Goal: Obtain resource: Download file/media

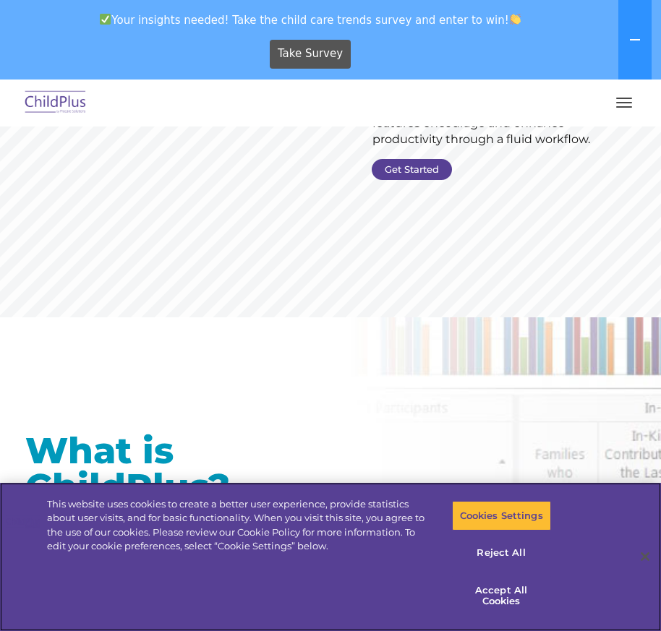
scroll to position [289, 0]
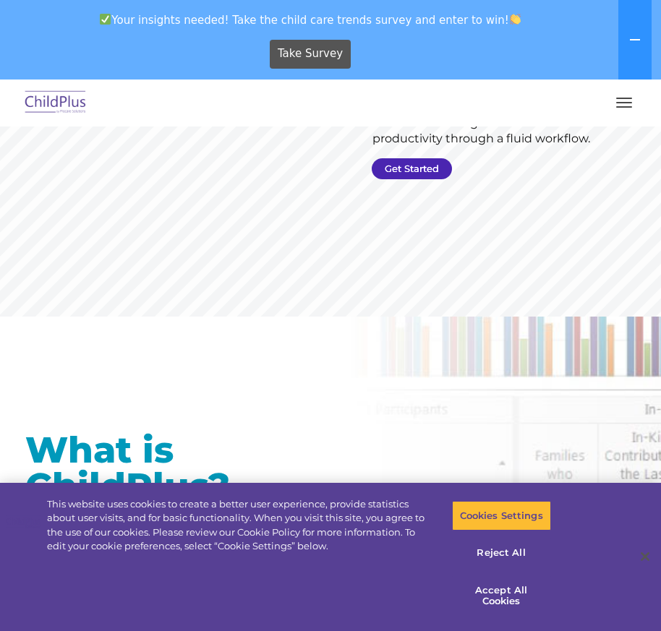
click at [417, 171] on link "Get Started" at bounding box center [412, 168] width 80 height 21
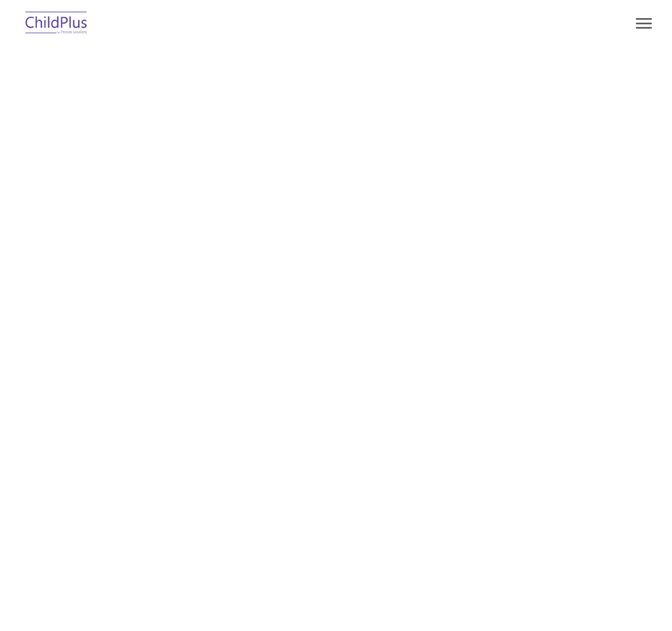
type input ""
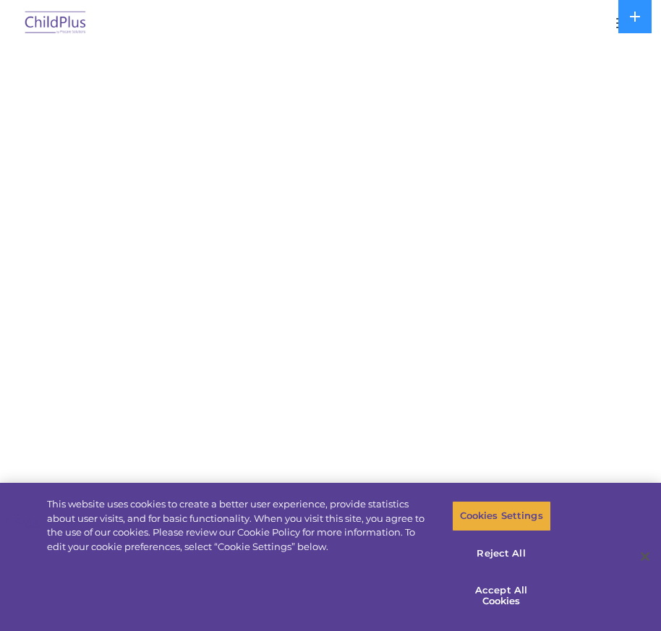
select select "MEDIUM"
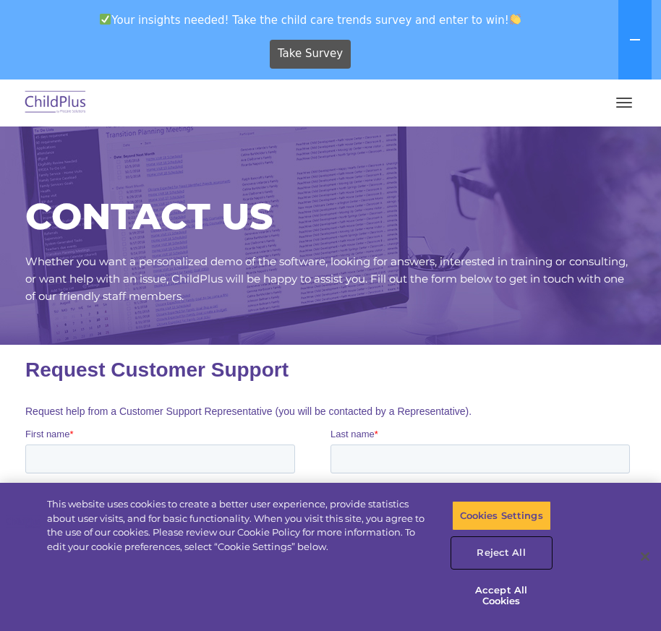
click at [504, 550] on button "Reject All" at bounding box center [501, 553] width 99 height 30
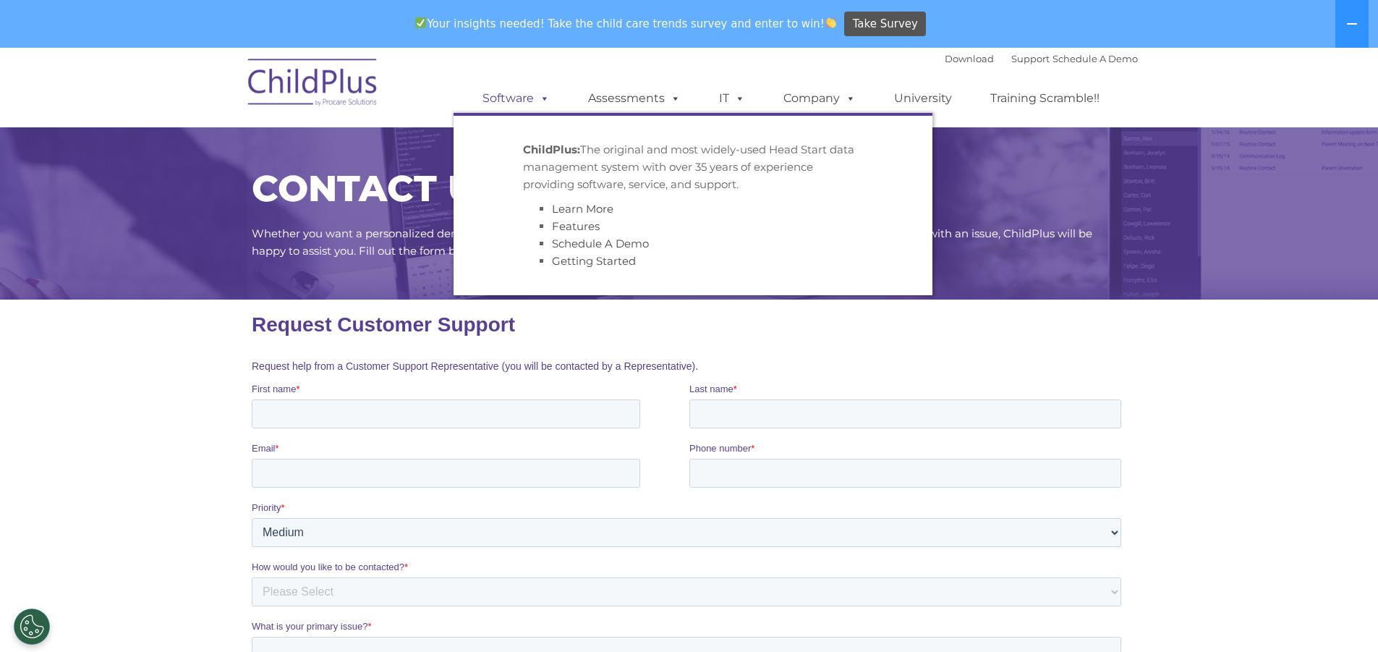
click at [530, 94] on link "Software" at bounding box center [516, 98] width 96 height 29
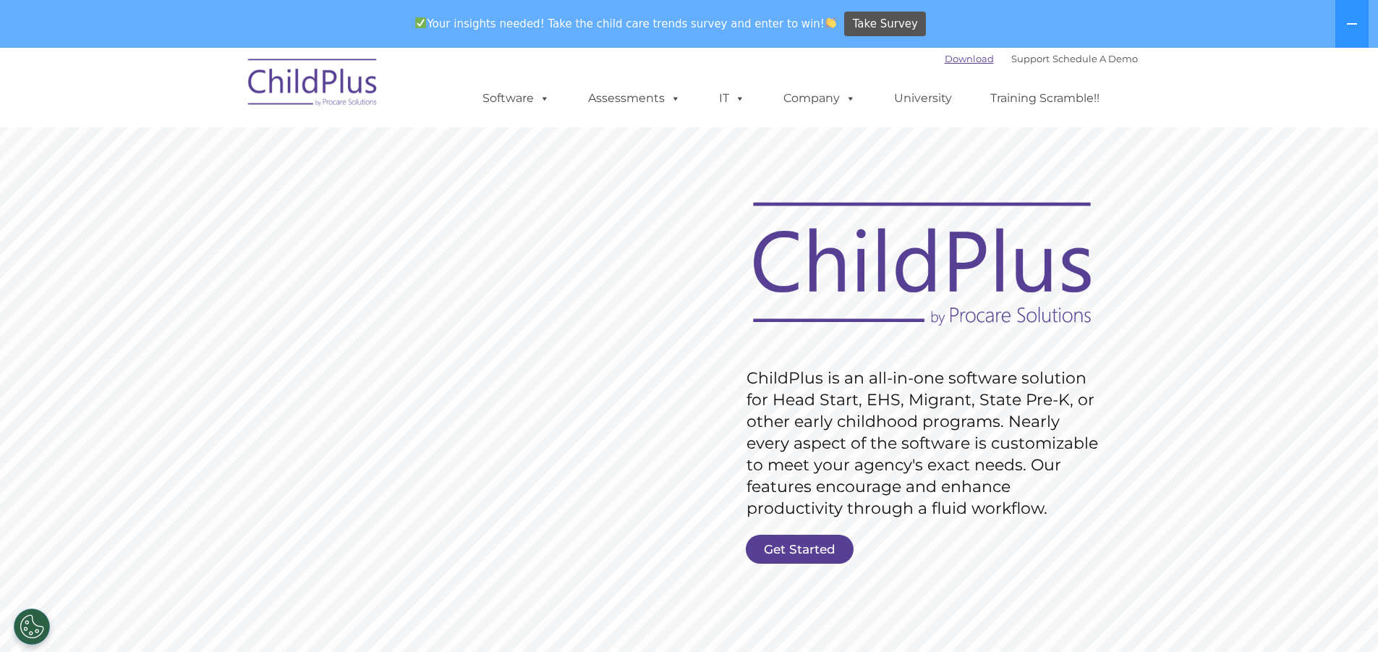
click at [945, 56] on link "Download" at bounding box center [969, 59] width 49 height 12
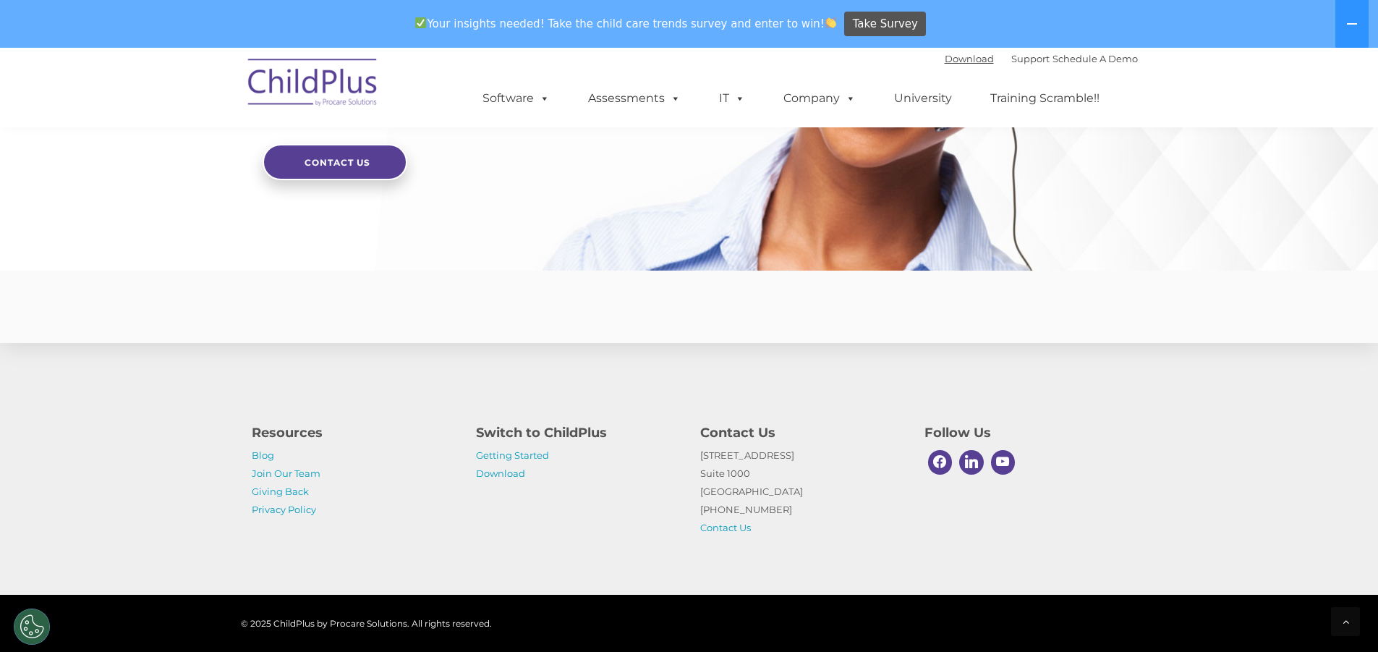
scroll to position [3469, 0]
